Goal: Task Accomplishment & Management: Complete application form

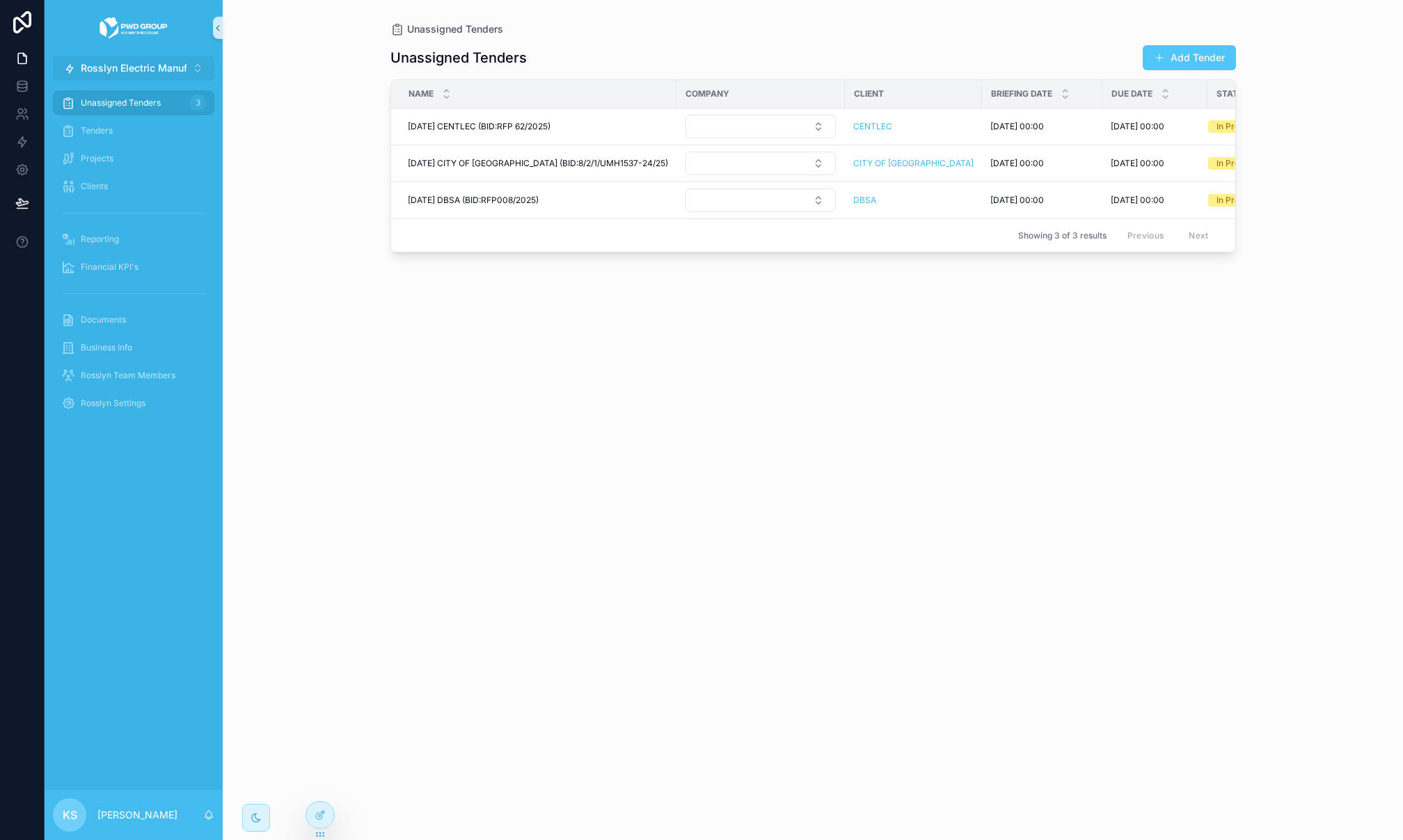
click at [123, 61] on span "Rosslyn Electric Manufactures" at bounding box center [151, 68] width 142 height 14
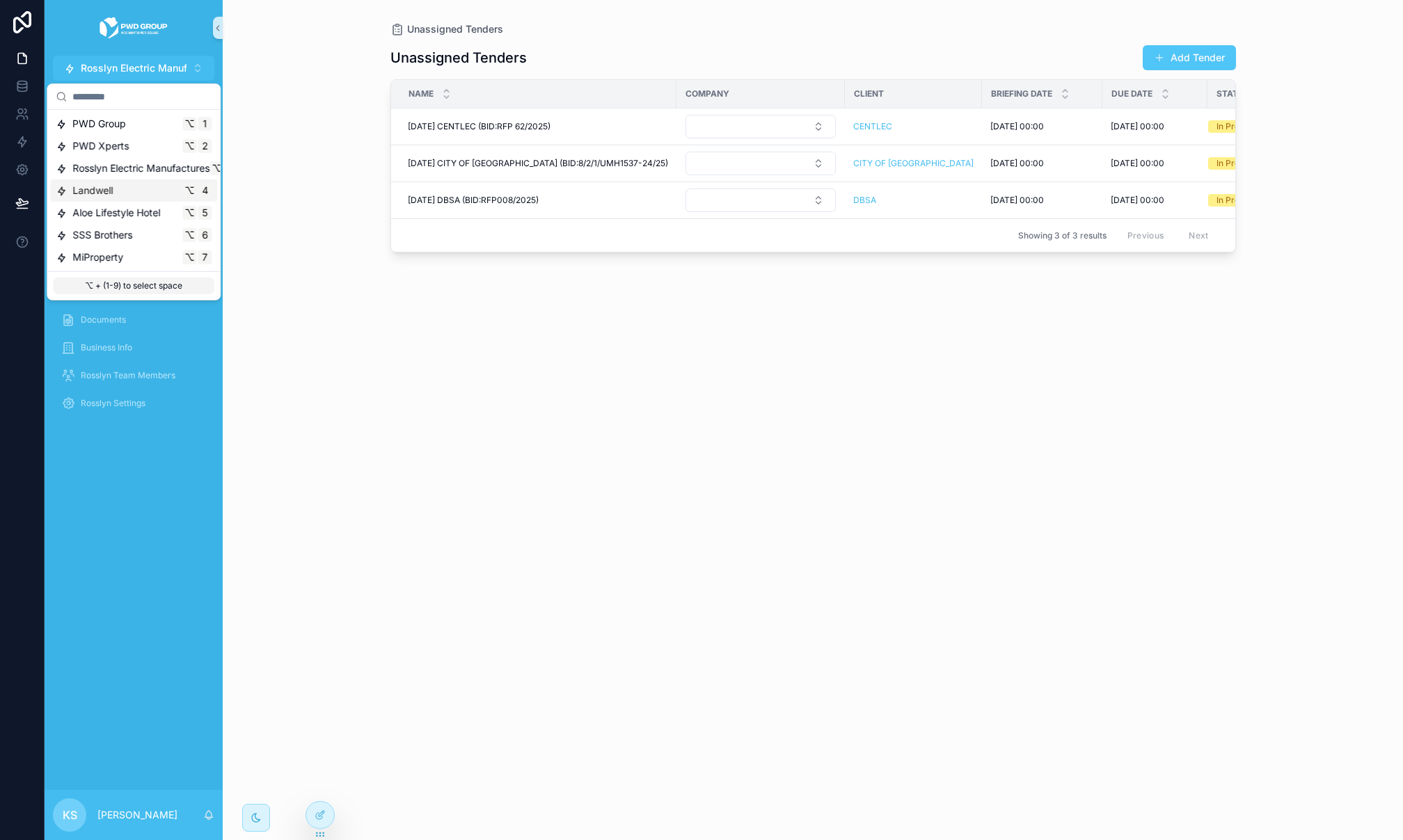
click at [135, 190] on div "Landwell ⌥ 4" at bounding box center [133, 190] width 156 height 14
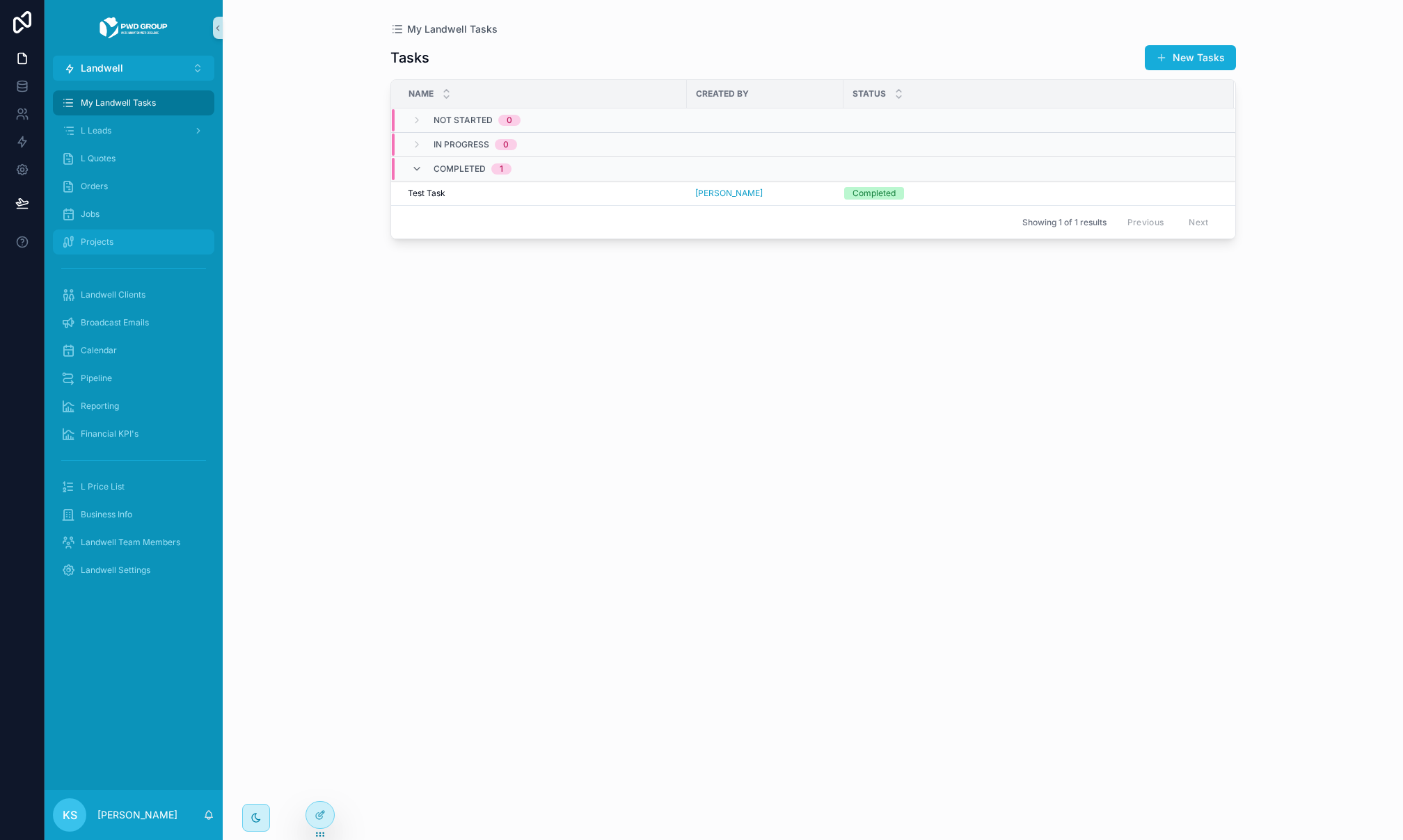
click at [145, 246] on div "Projects" at bounding box center [133, 242] width 145 height 23
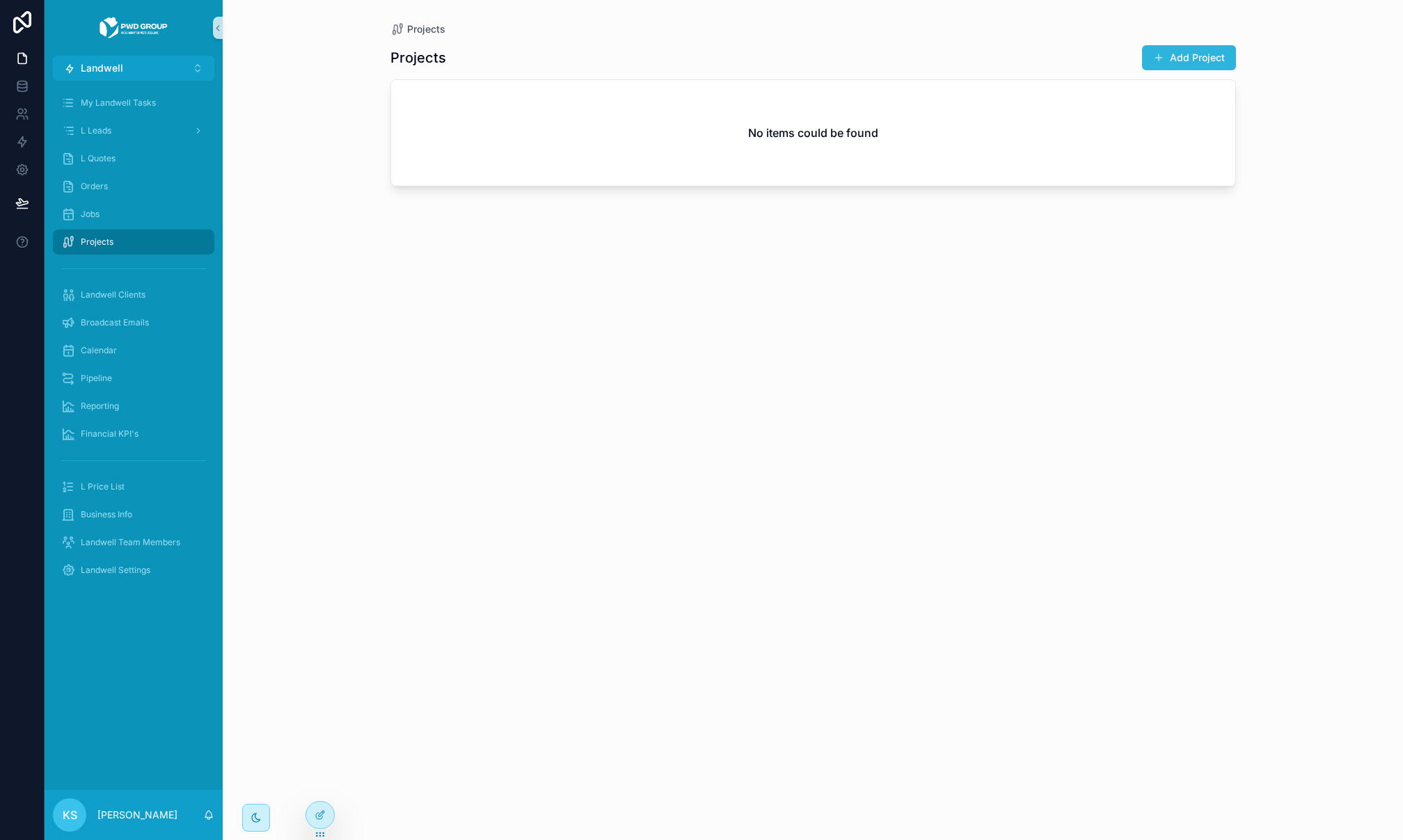
click at [1176, 56] on button "Add Project" at bounding box center [1189, 57] width 94 height 25
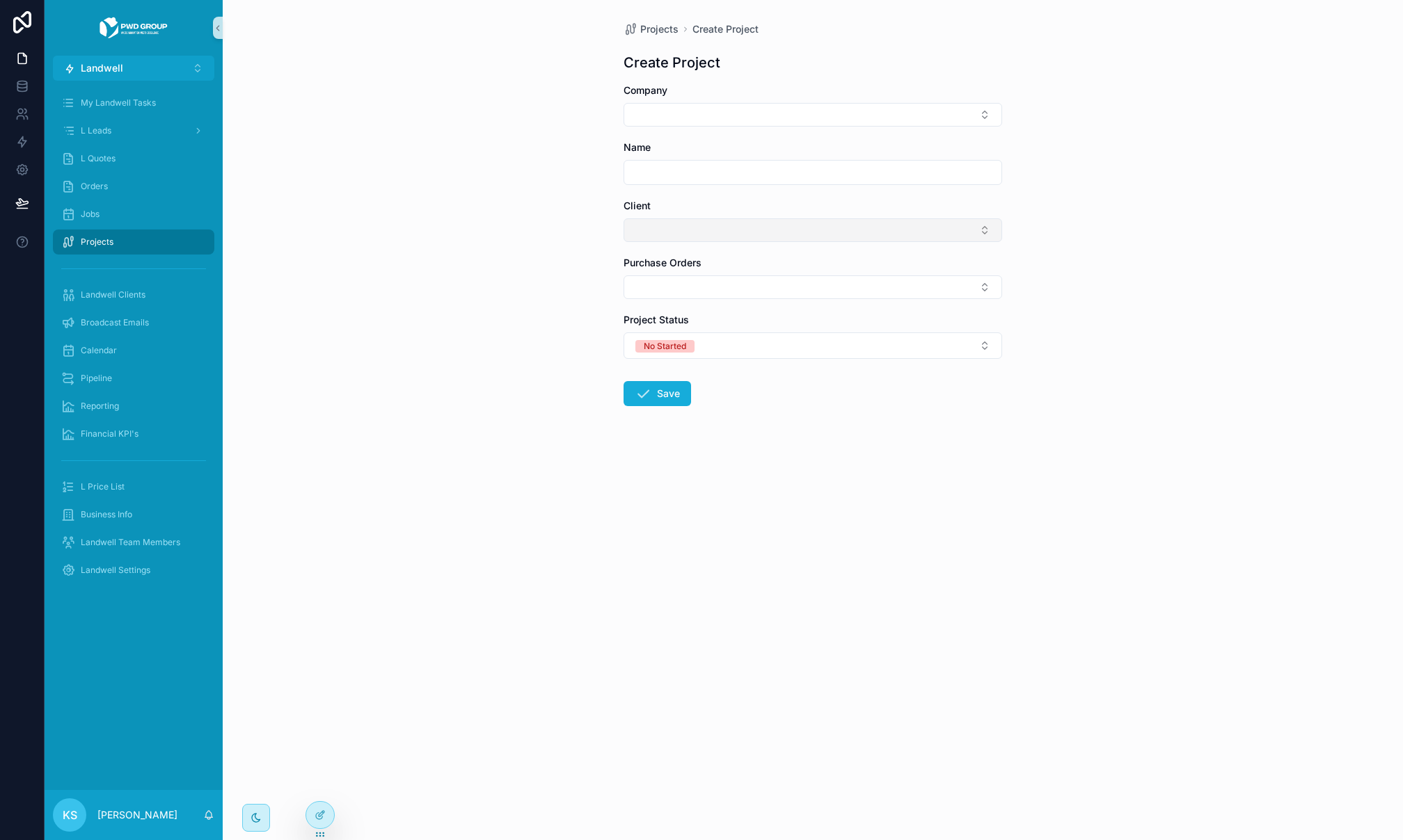
click at [744, 231] on button "Select Button" at bounding box center [813, 230] width 379 height 23
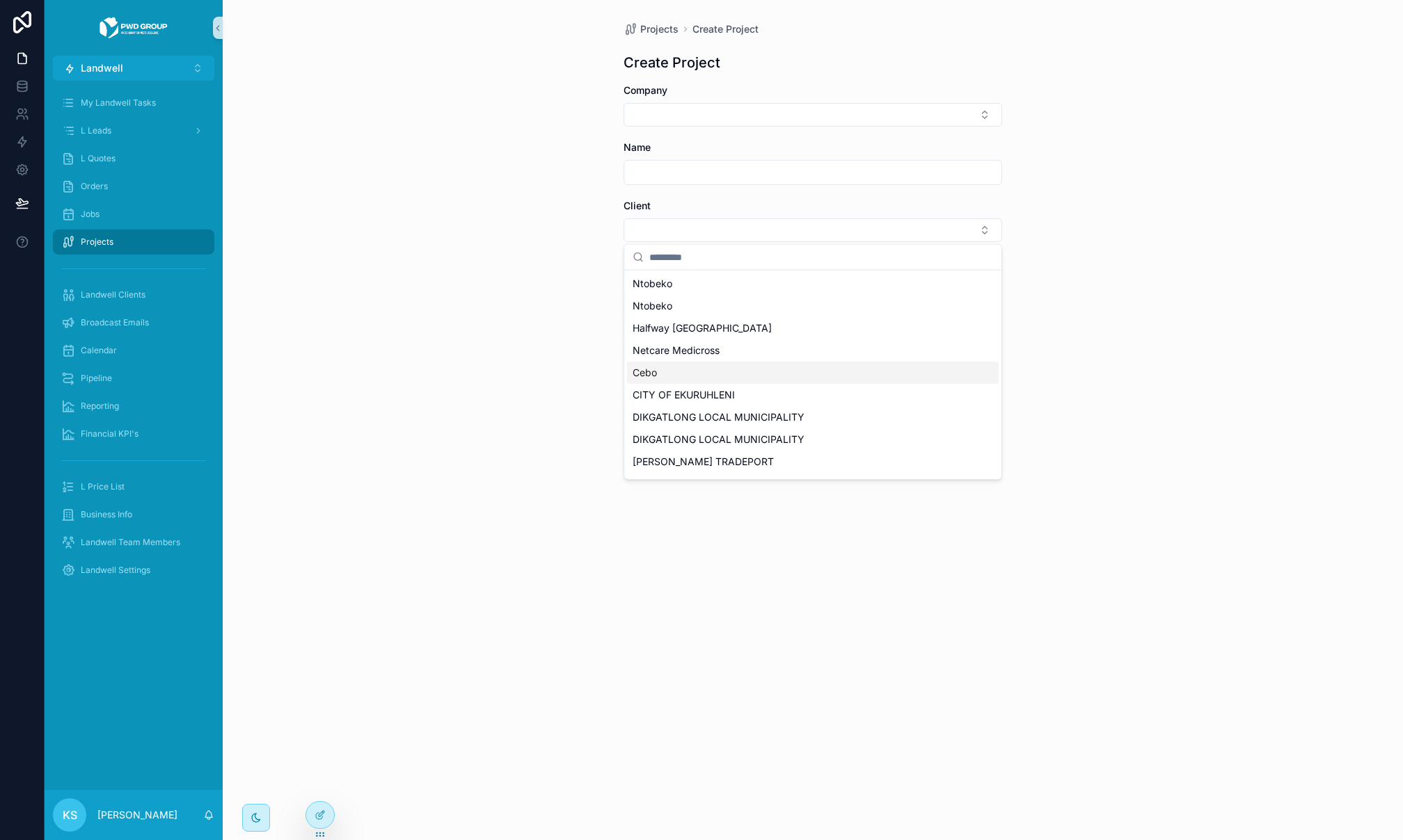
scroll to position [96, 0]
